Goal: Check status: Check status

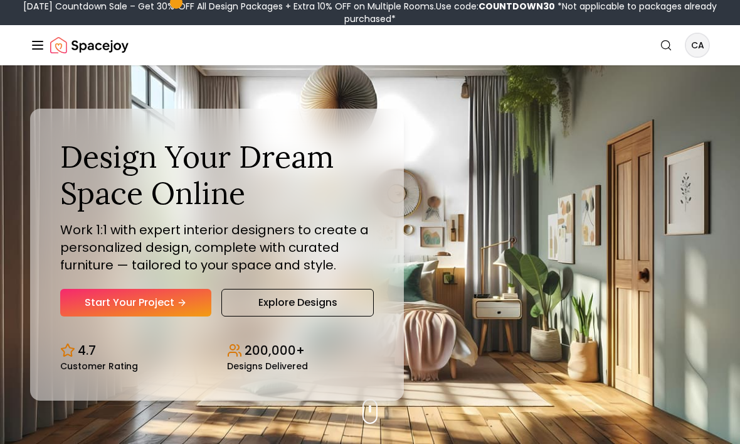
click at [40, 51] on icon "Global" at bounding box center [37, 45] width 15 height 15
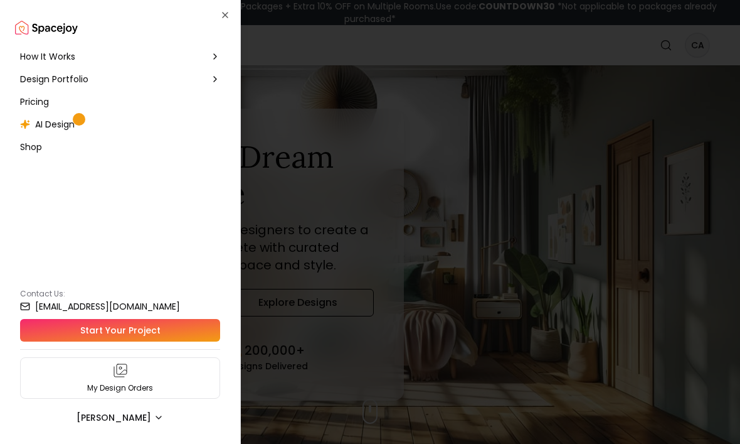
click at [58, 80] on span "Design Portfolio" at bounding box center [54, 79] width 68 height 13
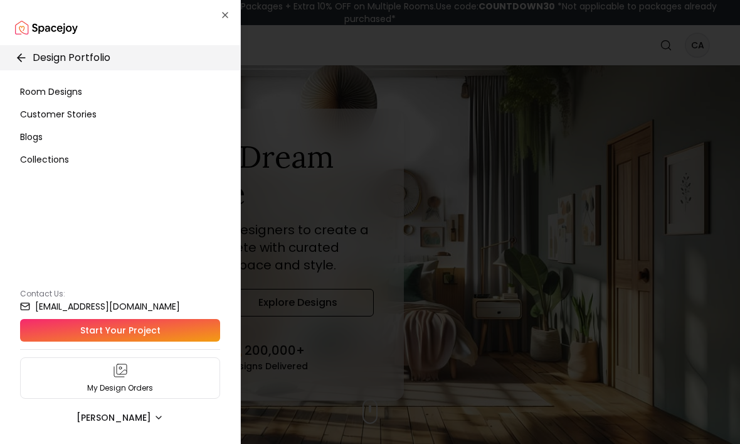
click at [91, 378] on div "My Design Orders" at bounding box center [120, 377] width 200 height 41
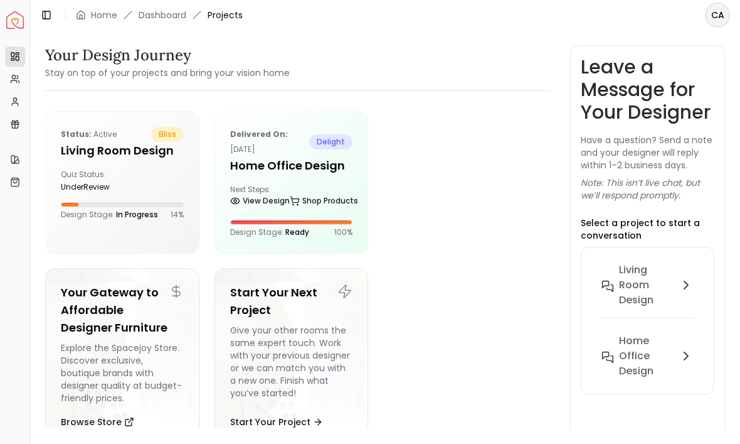
click at [111, 161] on div "Status: active bliss Living Room design Quiz Status: underReview Design Stage: …" at bounding box center [122, 173] width 153 height 123
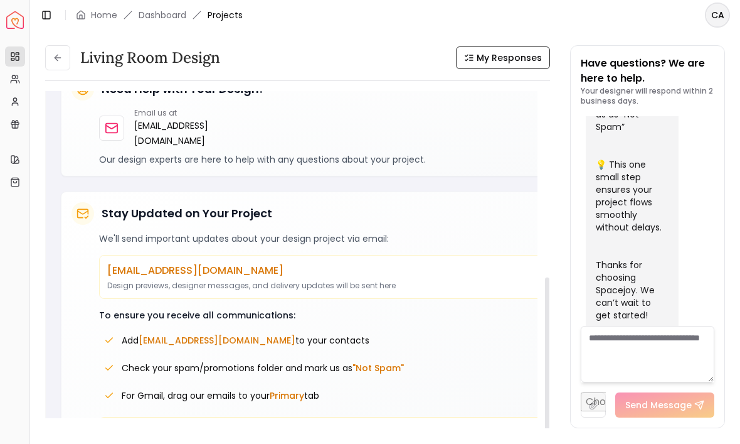
scroll to position [356, 0]
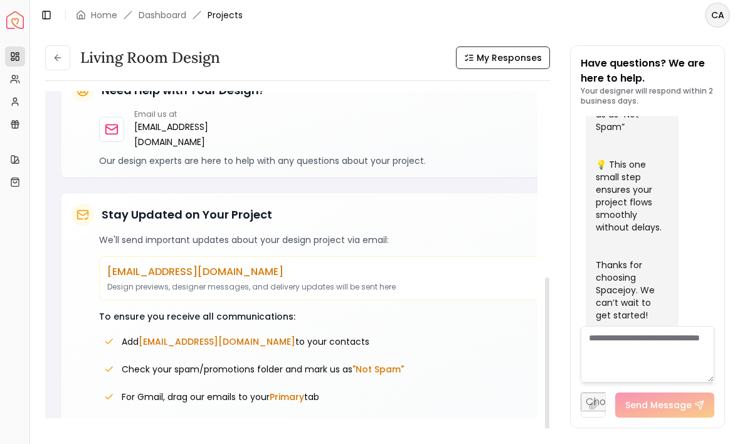
click at [518, 59] on span "My Responses" at bounding box center [509, 57] width 65 height 13
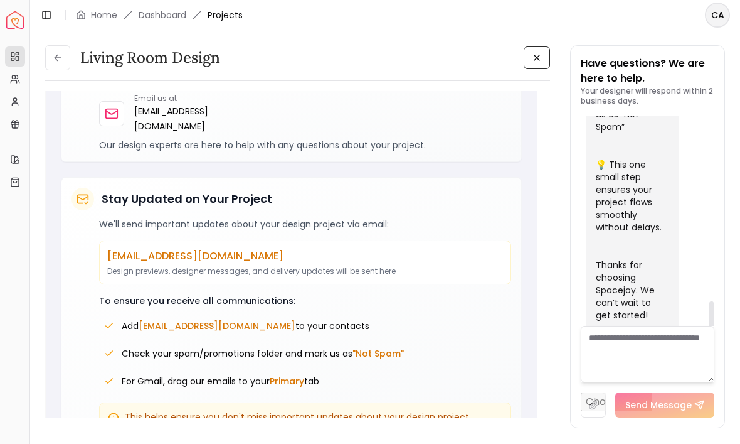
scroll to position [3292, 0]
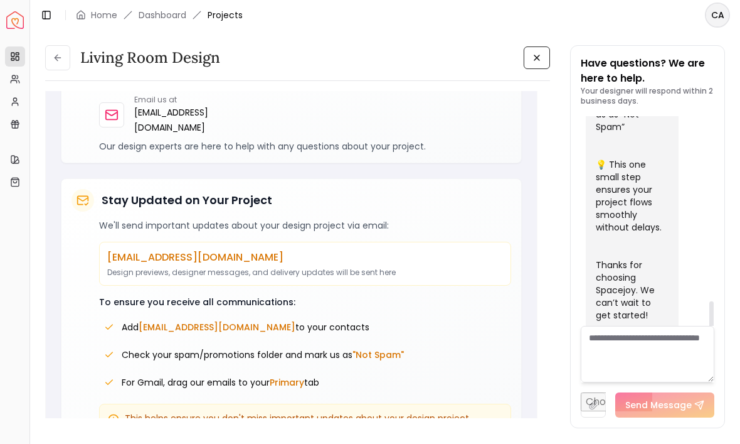
click at [152, 255] on p "[EMAIL_ADDRESS][DOMAIN_NAME]" at bounding box center [305, 257] width 396 height 15
click at [686, 382] on textarea at bounding box center [648, 354] width 134 height 56
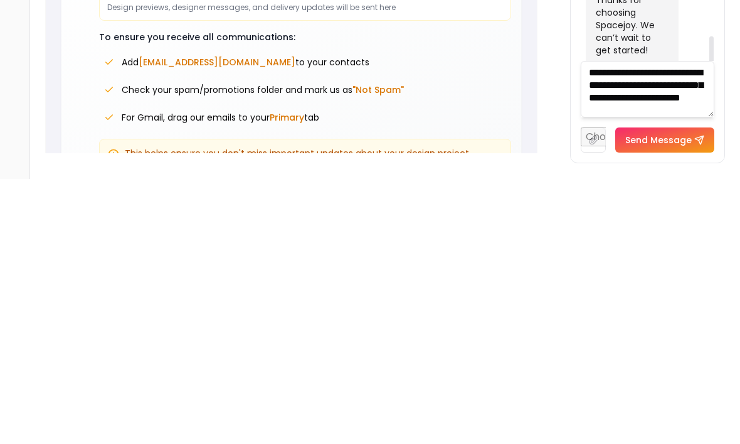
scroll to position [14, 0]
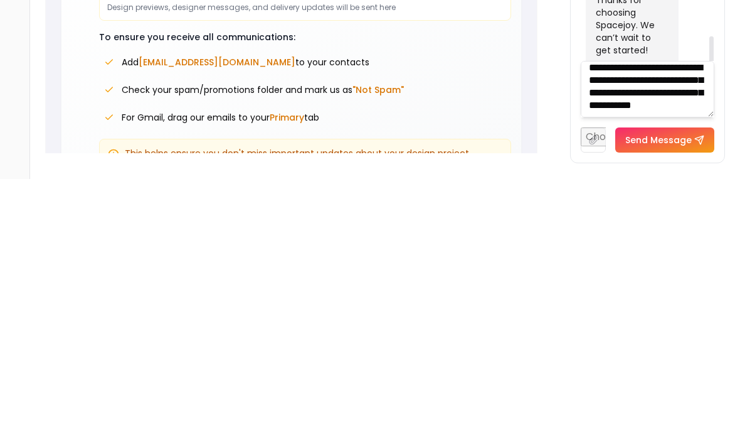
type textarea "**********"
click at [666, 392] on button "Send Message" at bounding box center [664, 404] width 99 height 25
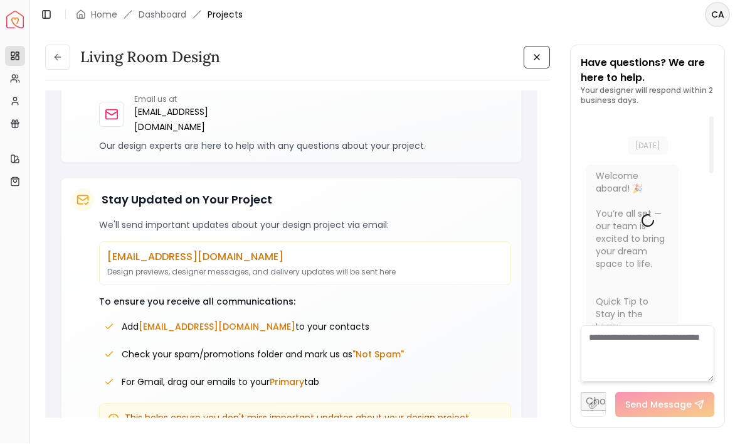
scroll to position [16, 0]
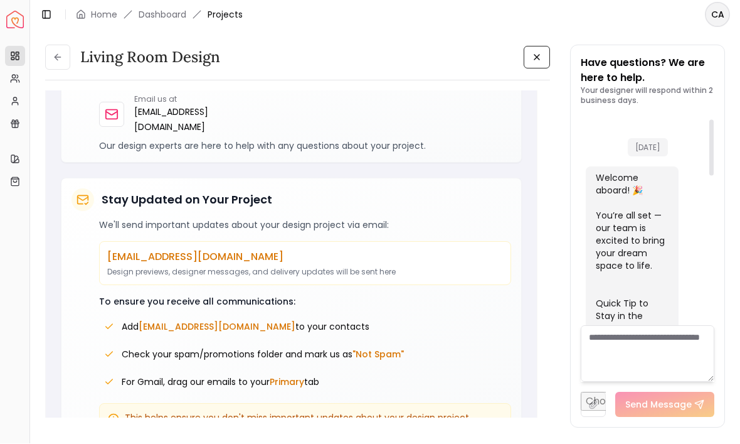
click at [63, 45] on button at bounding box center [57, 57] width 25 height 25
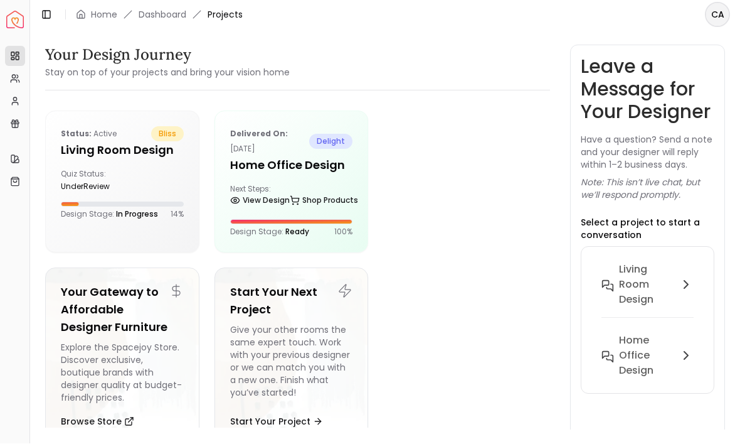
click at [262, 157] on h5 "Home Office Design" at bounding box center [291, 166] width 123 height 18
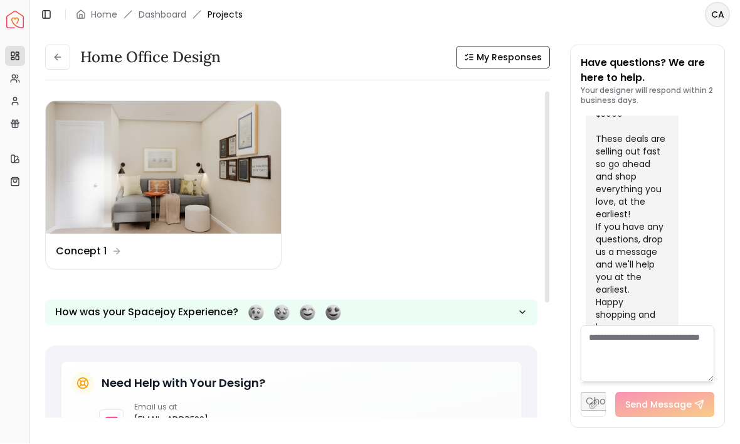
scroll to position [1, 0]
click at [87, 243] on dd "Concept 1" at bounding box center [81, 250] width 51 height 15
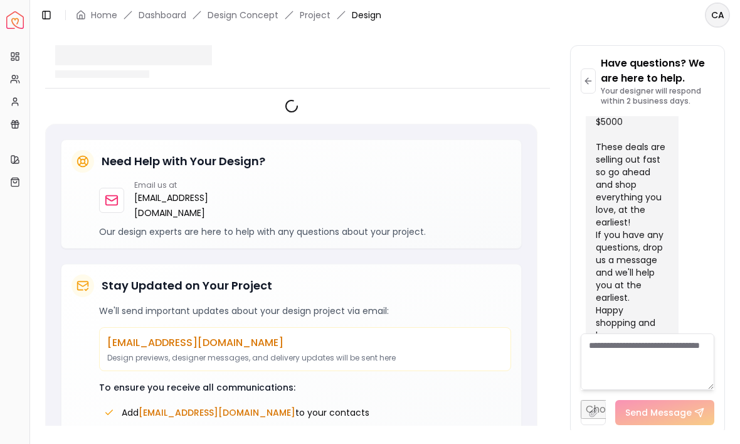
scroll to position [895, 0]
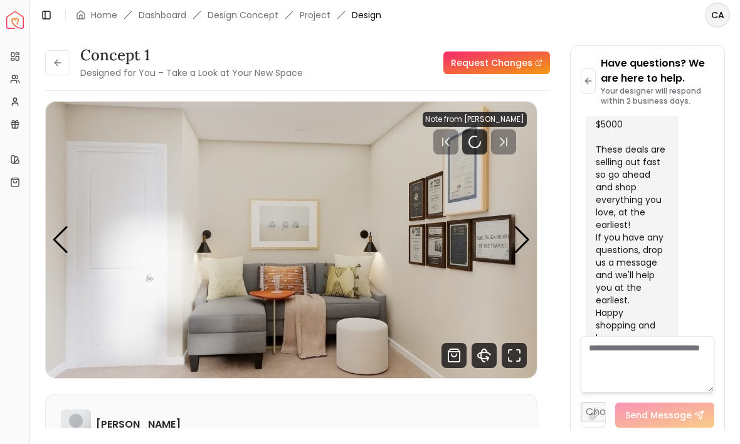
click at [515, 243] on div "Next slide" at bounding box center [522, 240] width 17 height 28
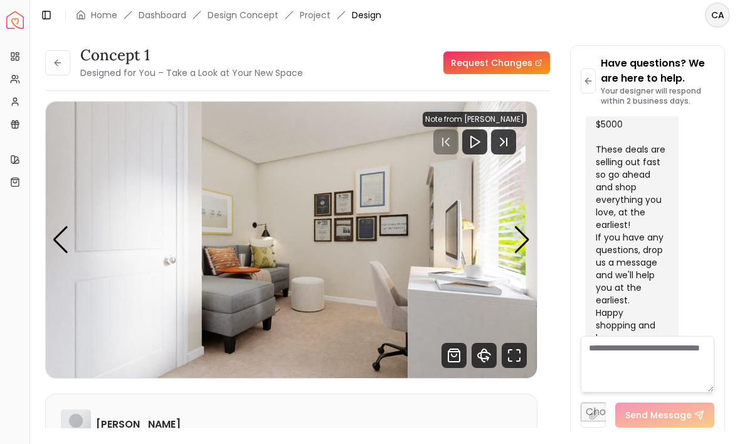
click at [523, 238] on div "Next slide" at bounding box center [522, 240] width 17 height 28
